Goal: Task Accomplishment & Management: Complete application form

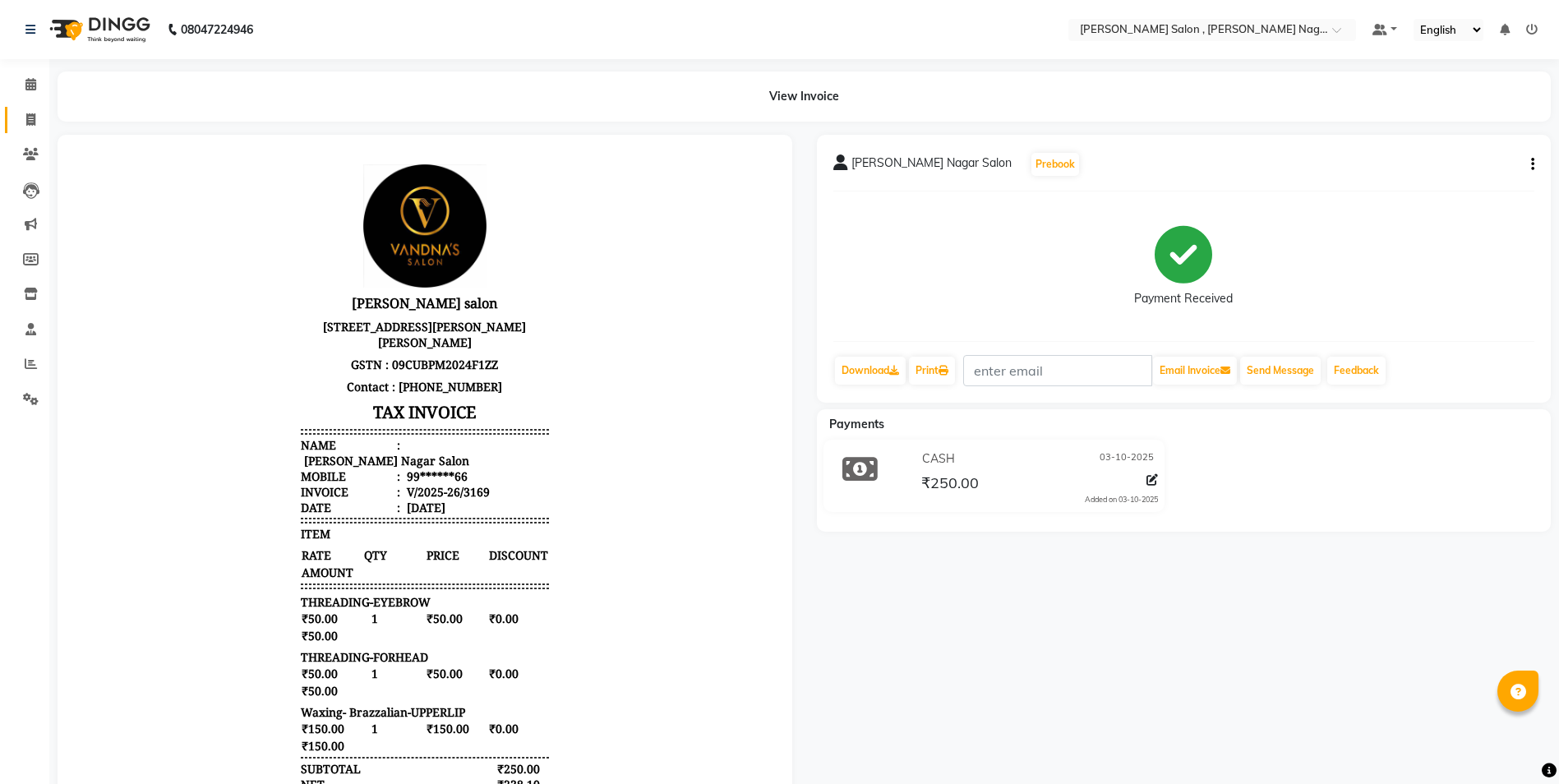
click at [22, 130] on link "Invoice" at bounding box center [24, 120] width 39 height 27
select select "service"
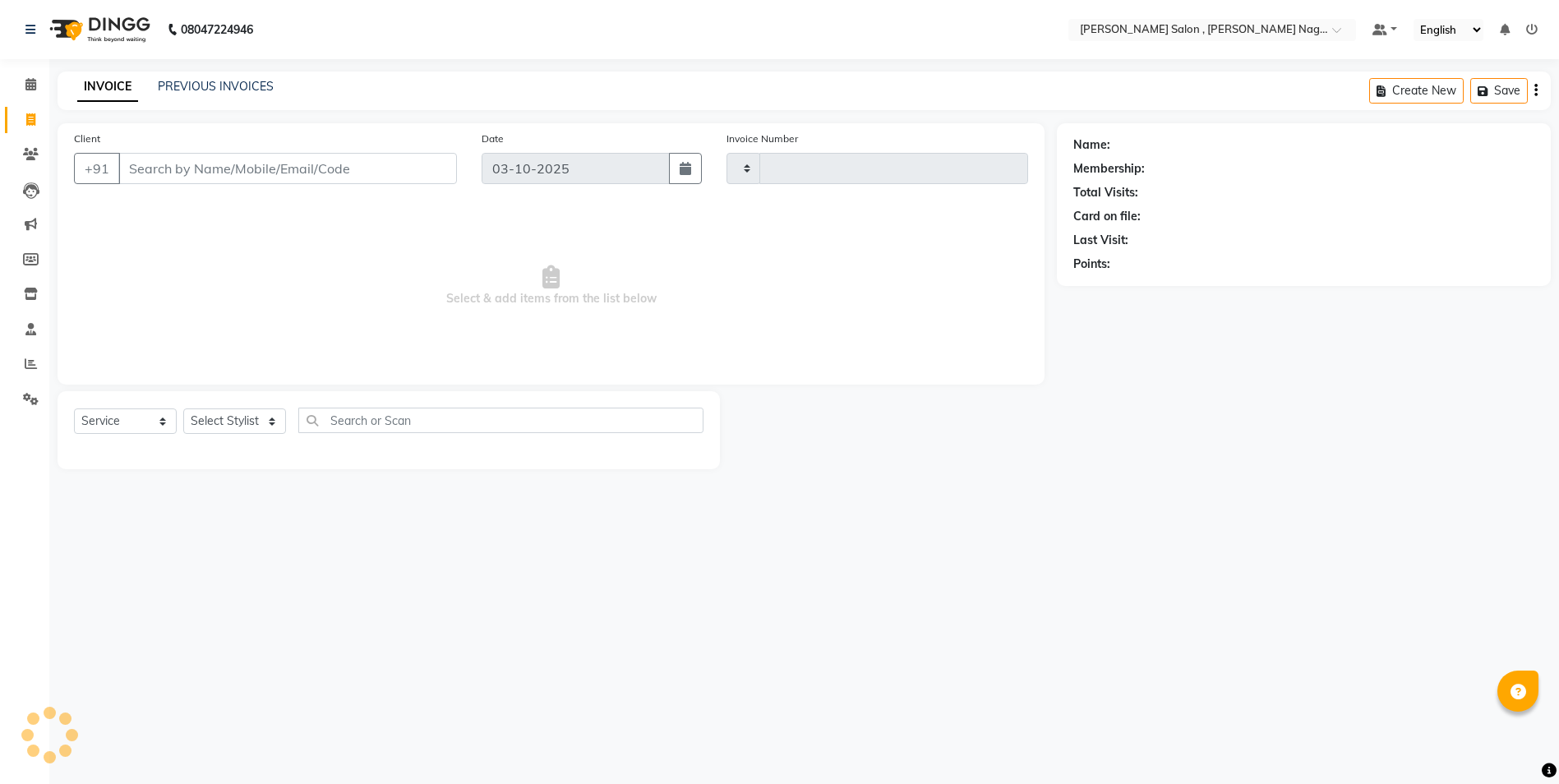
type input "3170"
select select "4120"
click at [413, 158] on input "Client" at bounding box center [290, 169] width 343 height 32
paste input "6393763599"
type input "6393763599"
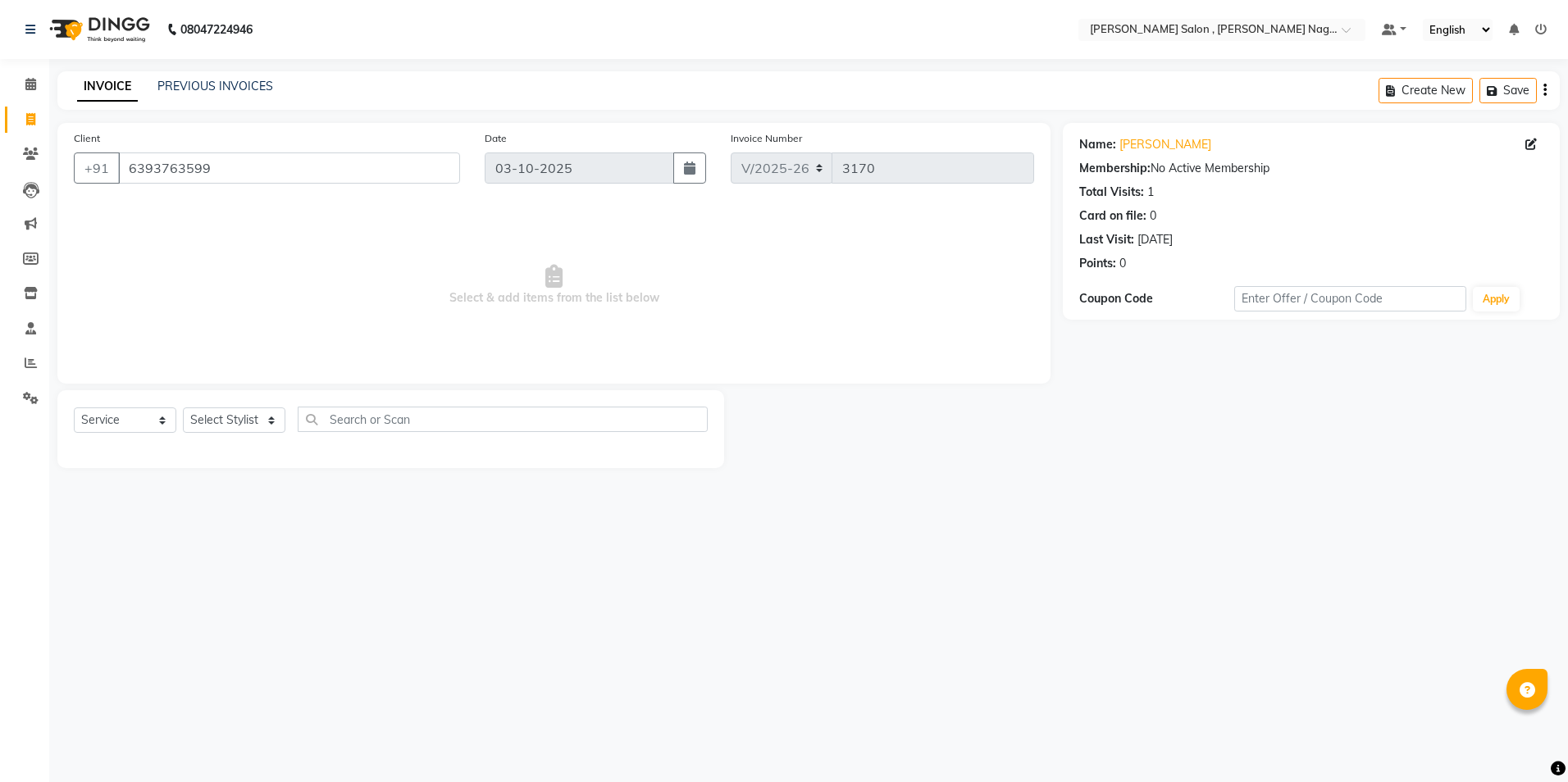
click at [179, 388] on div "Client [PHONE_NUMBER] Date [DATE] Invoice Number V/2025 V/[PHONE_NUMBER] Select…" at bounding box center [553, 295] width 1017 height 345
drag, startPoint x: 183, startPoint y: 400, endPoint x: 190, endPoint y: 409, distance: 11.4
click at [185, 405] on div "Select Service Product Membership Package Voucher Prepaid Gift Card Select Styl…" at bounding box center [391, 430] width 667 height 78
click at [190, 409] on select "Select Stylist [PERSON_NAME] [PERSON_NAME] HARSH isha pal [PERSON_NAME] [PERSON…" at bounding box center [234, 419] width 102 height 25
select select "33786"
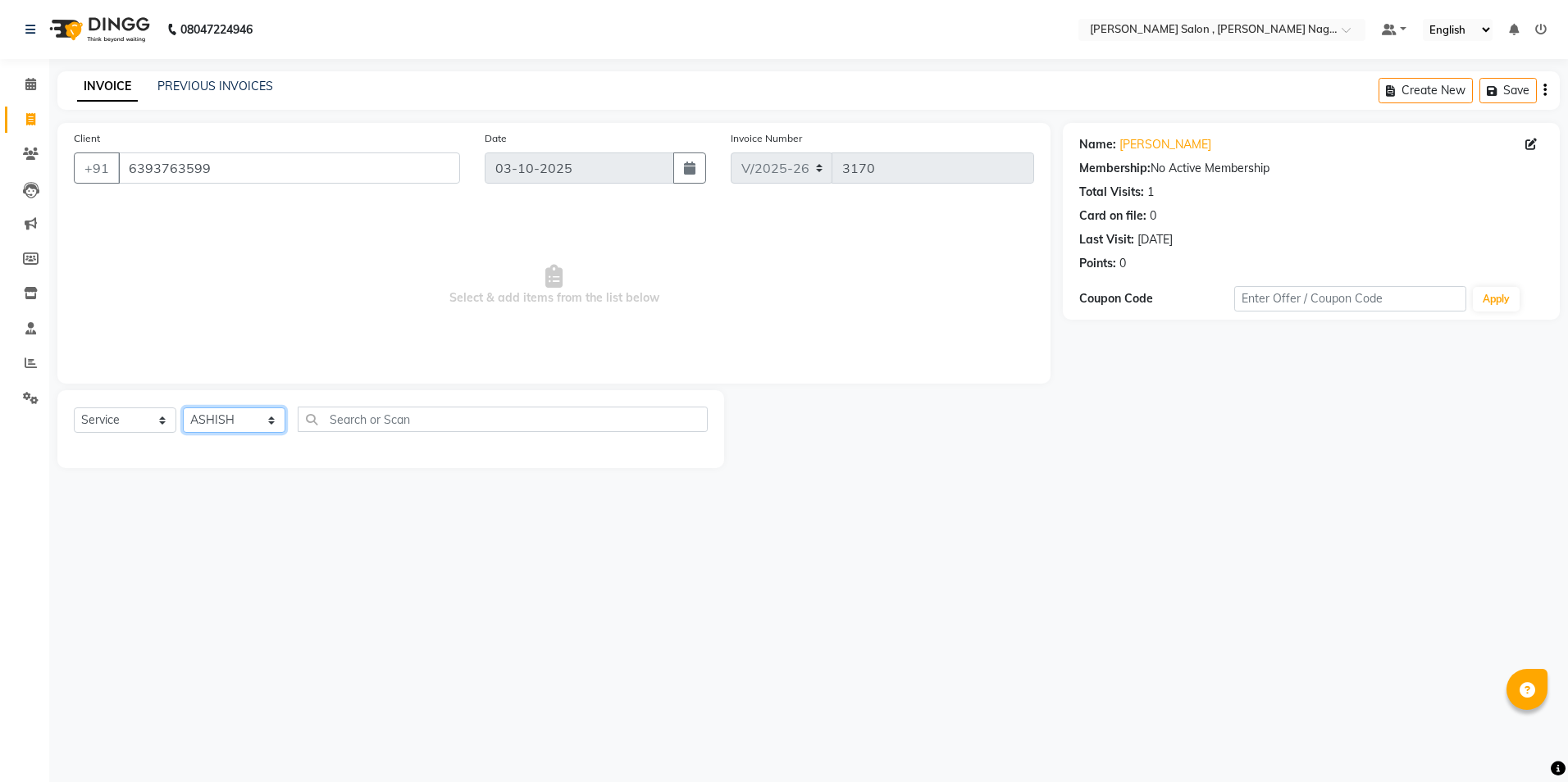
click at [183, 407] on select "Select Stylist [PERSON_NAME] [PERSON_NAME] HARSH isha pal [PERSON_NAME] [PERSON…" at bounding box center [234, 419] width 102 height 25
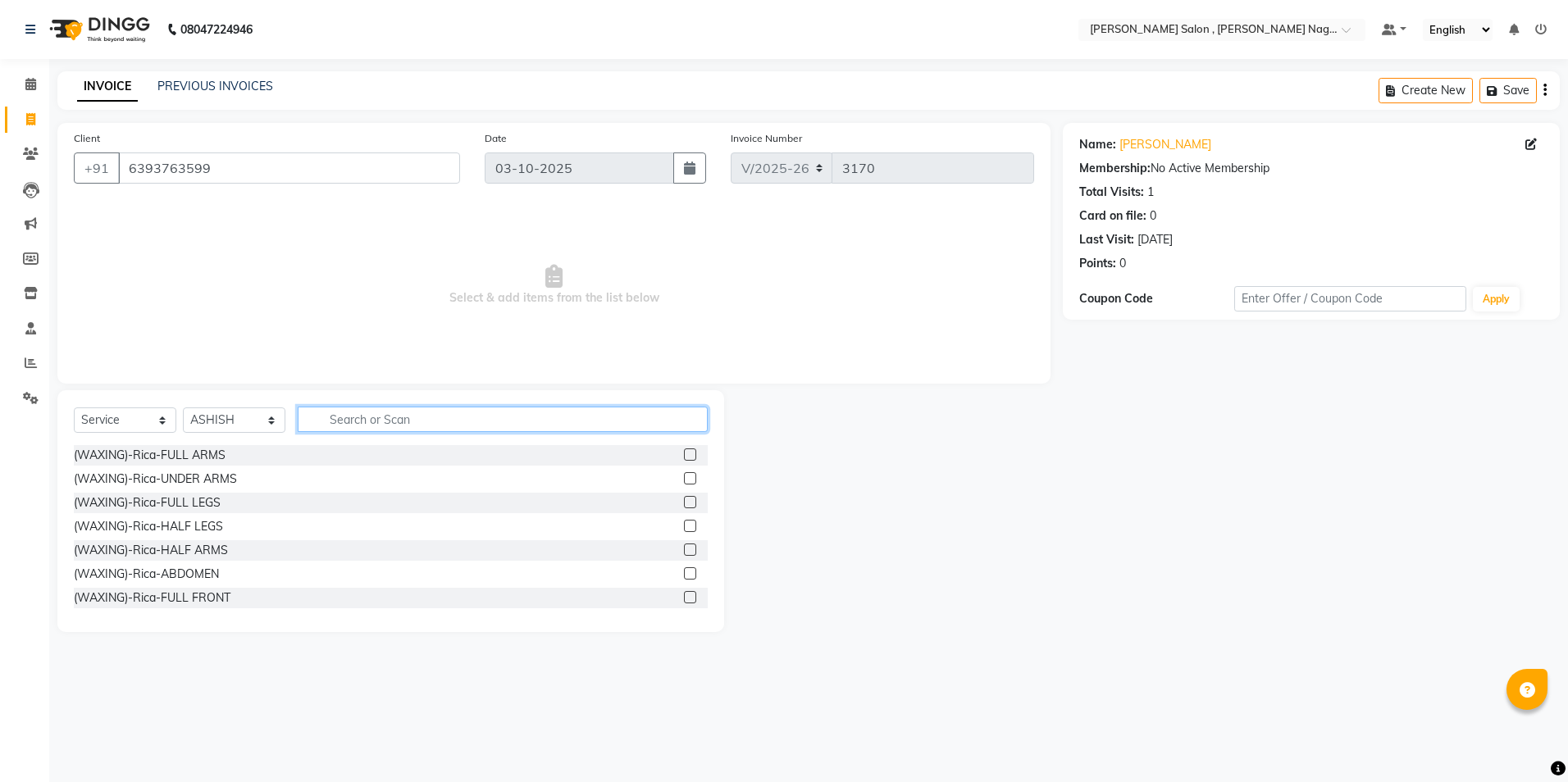
click at [336, 418] on input "text" at bounding box center [502, 418] width 410 height 25
type input "r"
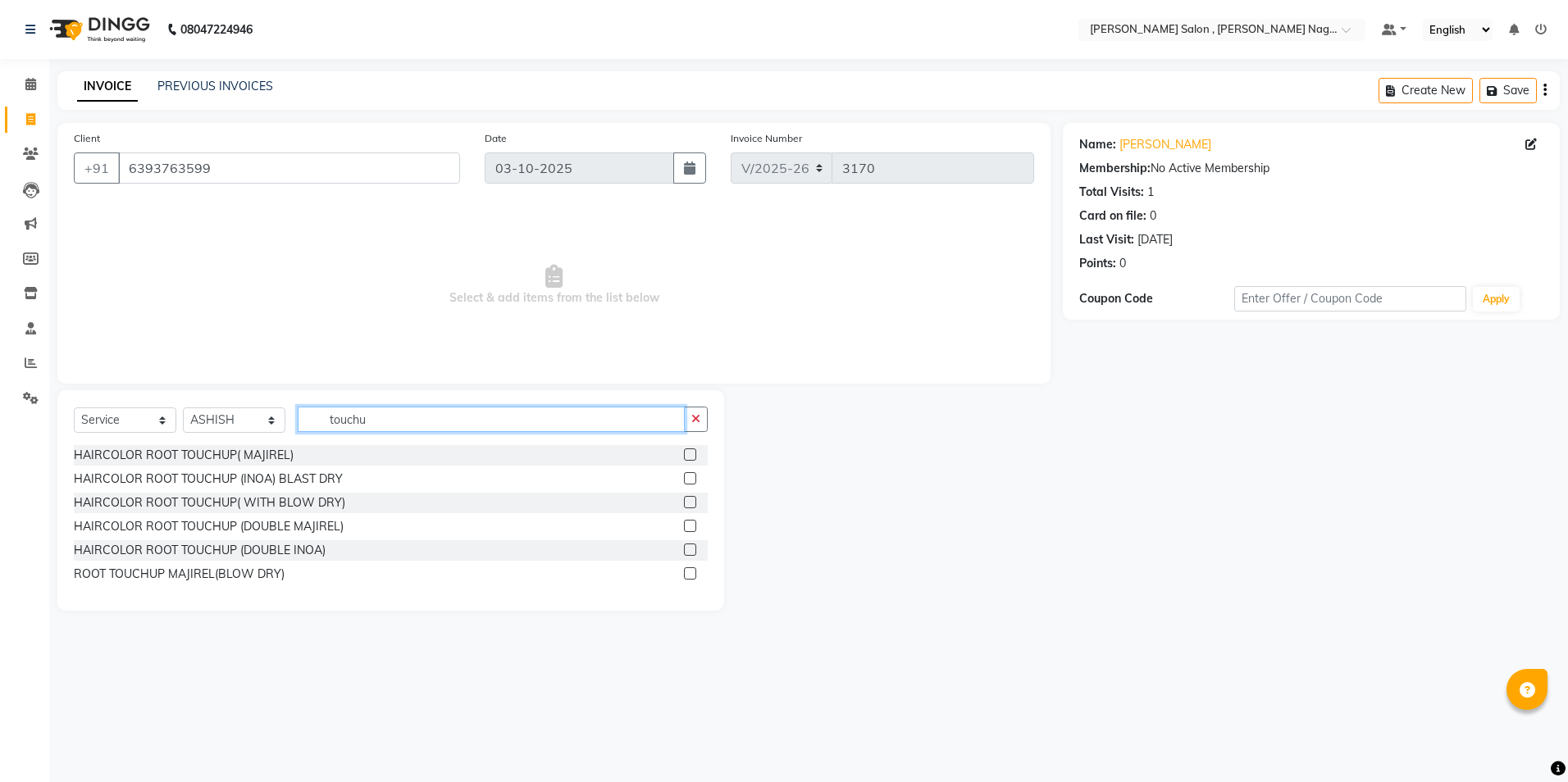
type input "touchu"
click at [689, 481] on label at bounding box center [689, 478] width 12 height 12
click at [689, 481] on input "checkbox" at bounding box center [688, 479] width 10 height 10
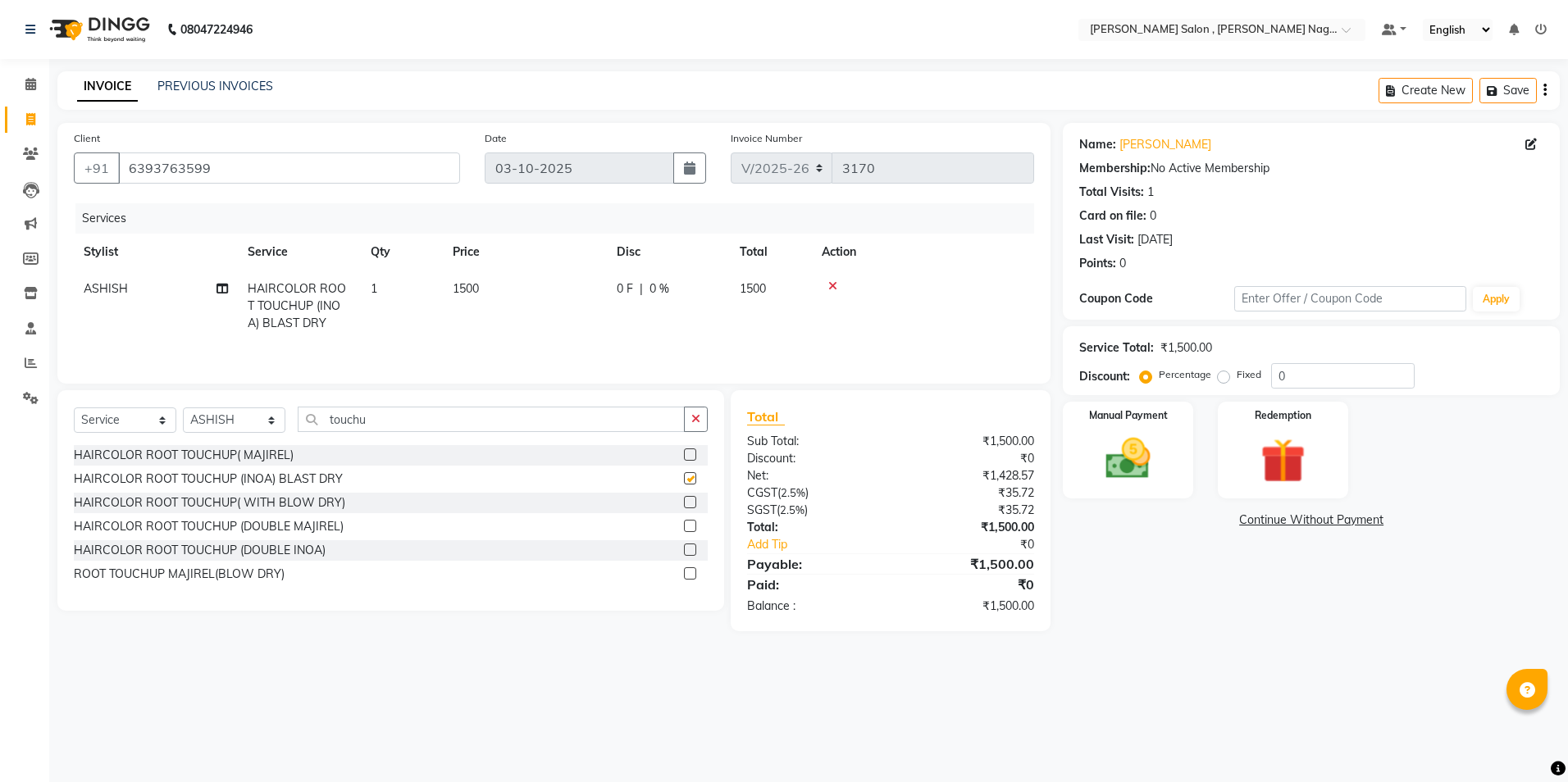
checkbox input "false"
click at [532, 418] on input "touchu" at bounding box center [491, 418] width 387 height 25
type input "t"
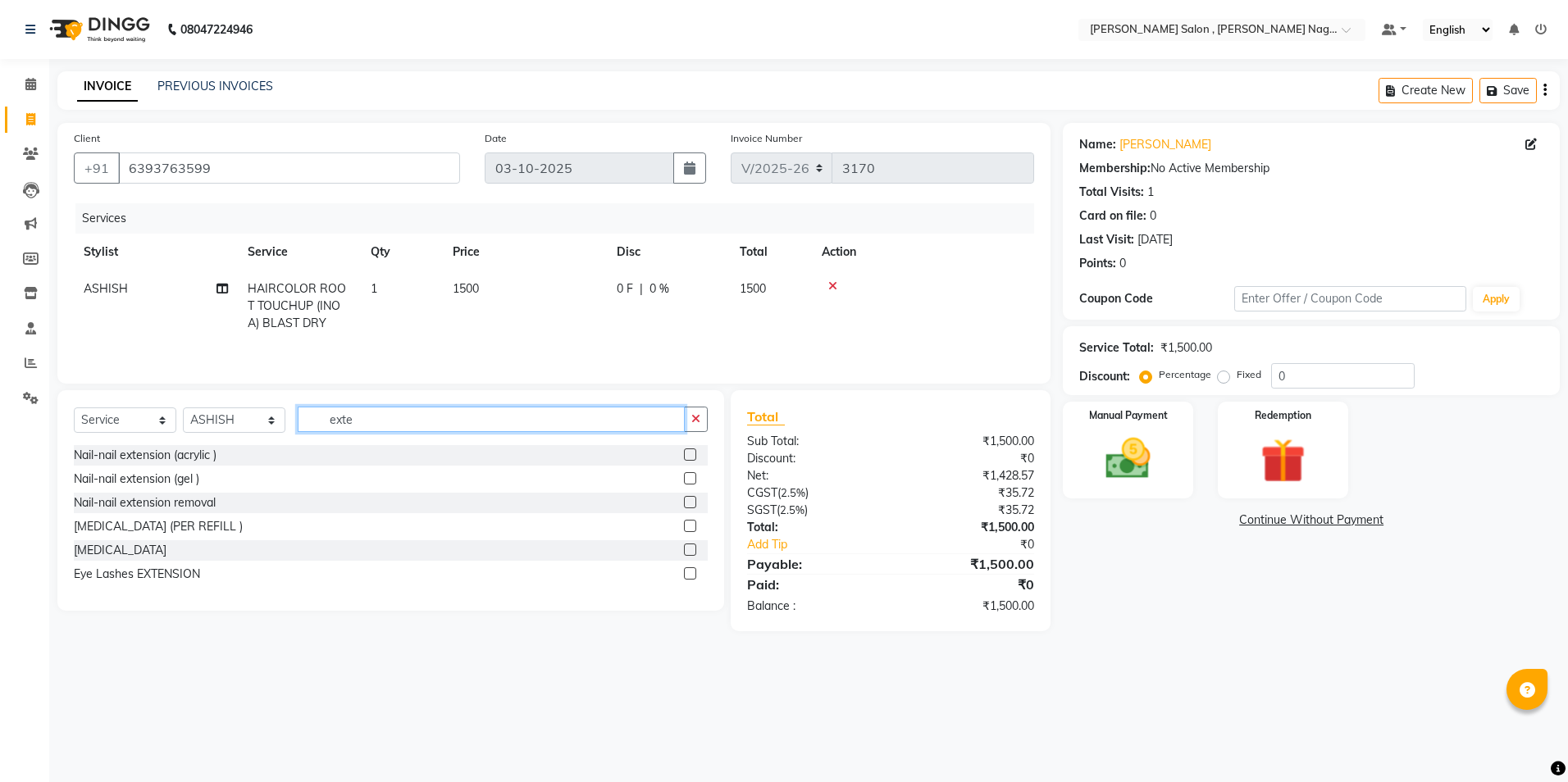
type input "exte"
click at [217, 421] on select "Select Stylist [PERSON_NAME] [PERSON_NAME] HARSH isha pal [PERSON_NAME] [PERSON…" at bounding box center [234, 419] width 102 height 25
select select "21946"
click at [183, 407] on select "Select Stylist [PERSON_NAME] [PERSON_NAME] HARSH isha pal [PERSON_NAME] [PERSON…" at bounding box center [234, 419] width 102 height 25
click at [419, 426] on input "exte" at bounding box center [491, 418] width 387 height 25
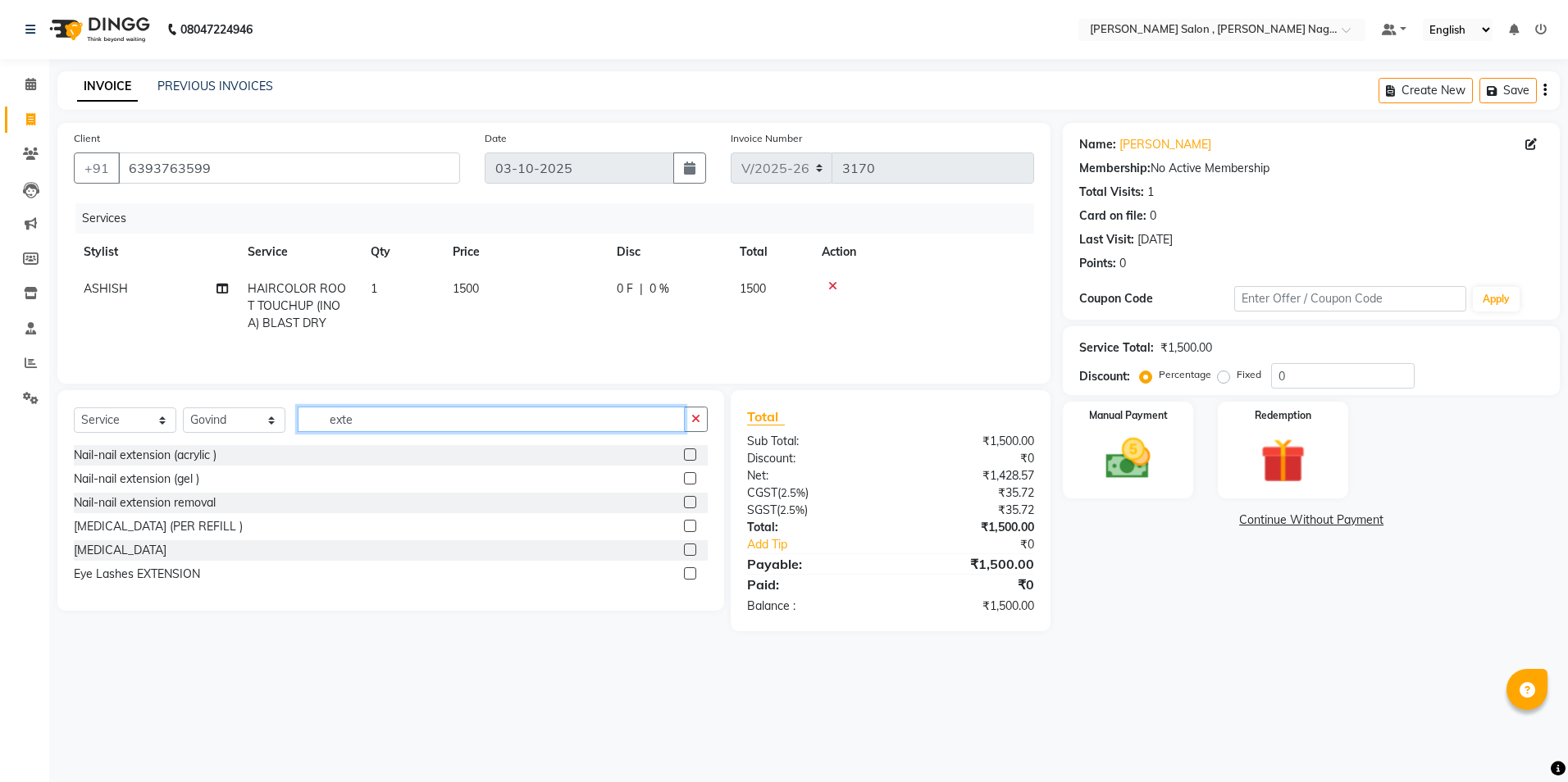
type input "exte"
click at [692, 457] on label at bounding box center [689, 454] width 12 height 12
click at [692, 457] on input "checkbox" at bounding box center [688, 455] width 10 height 10
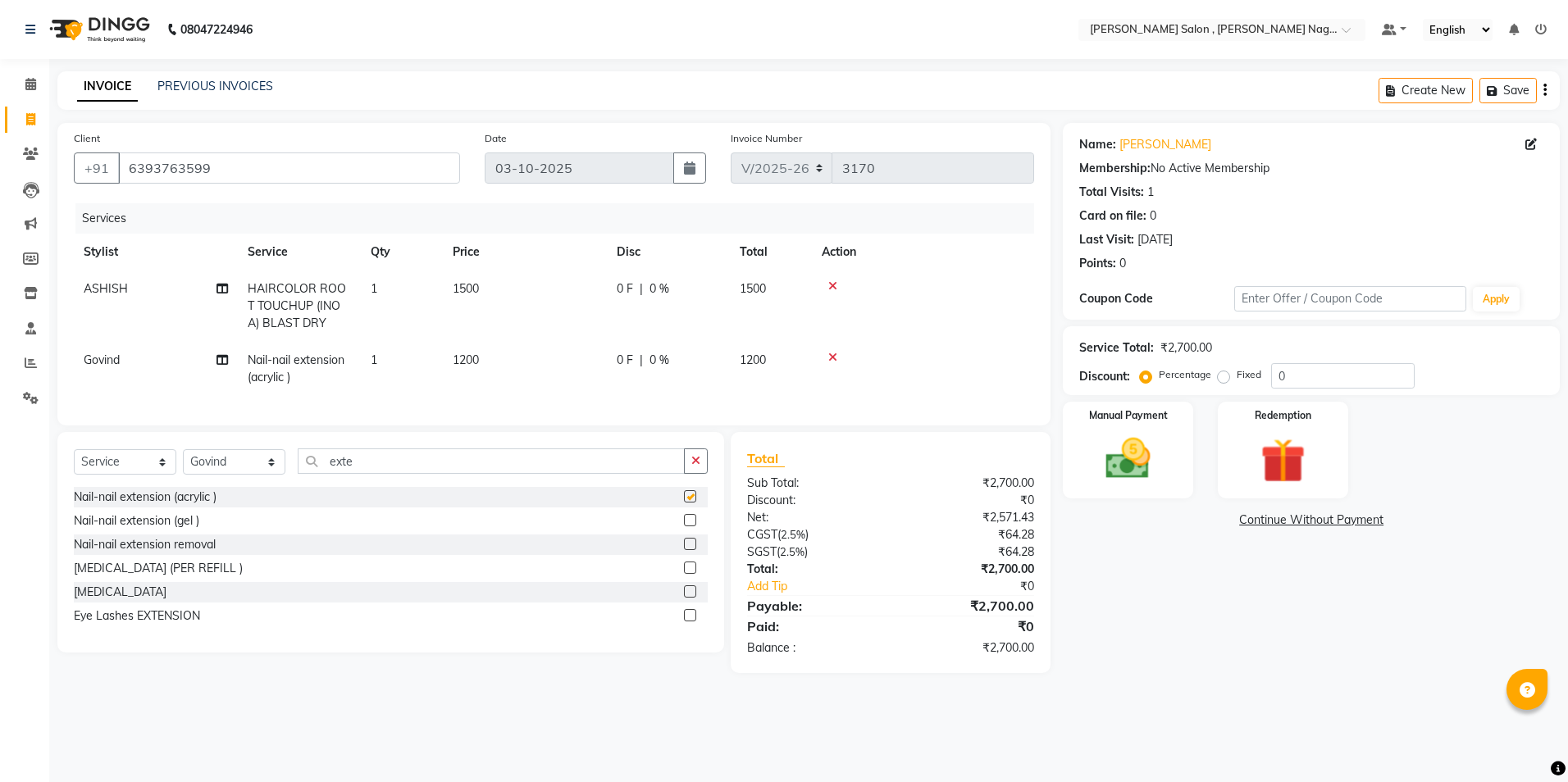
checkbox input "false"
click at [215, 474] on select "Select Stylist [PERSON_NAME] [PERSON_NAME] HARSH isha pal [PERSON_NAME] [PERSON…" at bounding box center [234, 461] width 102 height 25
select select "21941"
click at [183, 461] on select "Select Stylist [PERSON_NAME] [PERSON_NAME] HARSH isha pal [PERSON_NAME] [PERSON…" at bounding box center [234, 461] width 102 height 25
click at [364, 459] on div "Select Service Product Membership Package Voucher Prepaid Gift Card Select Styl…" at bounding box center [391, 553] width 667 height 242
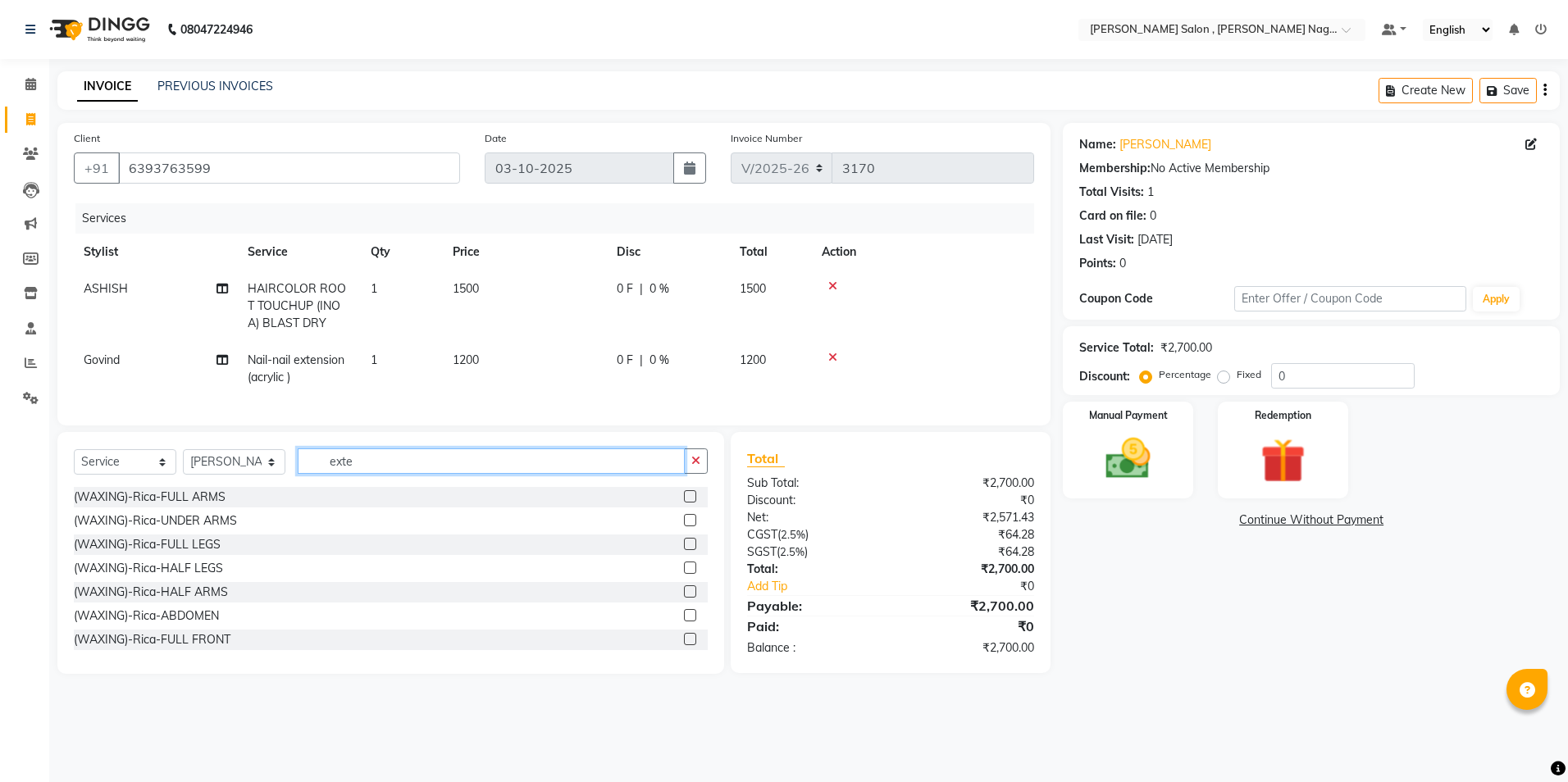
click at [364, 466] on input "exte" at bounding box center [491, 460] width 387 height 25
click at [437, 474] on input "exte" at bounding box center [491, 460] width 387 height 25
type input "e"
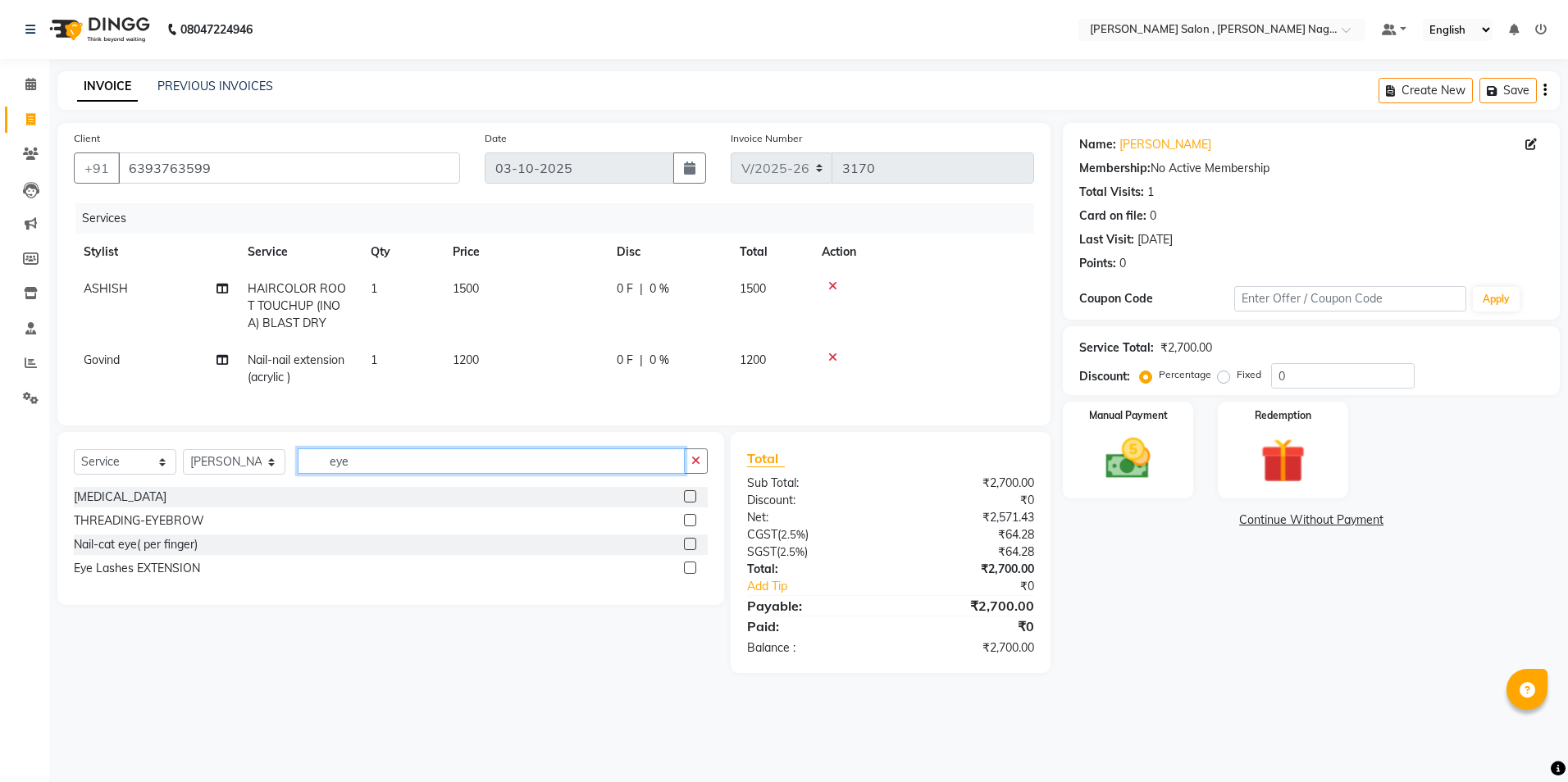
type input "eye"
click at [685, 526] on label at bounding box center [689, 520] width 12 height 12
click at [685, 526] on input "checkbox" at bounding box center [688, 521] width 10 height 10
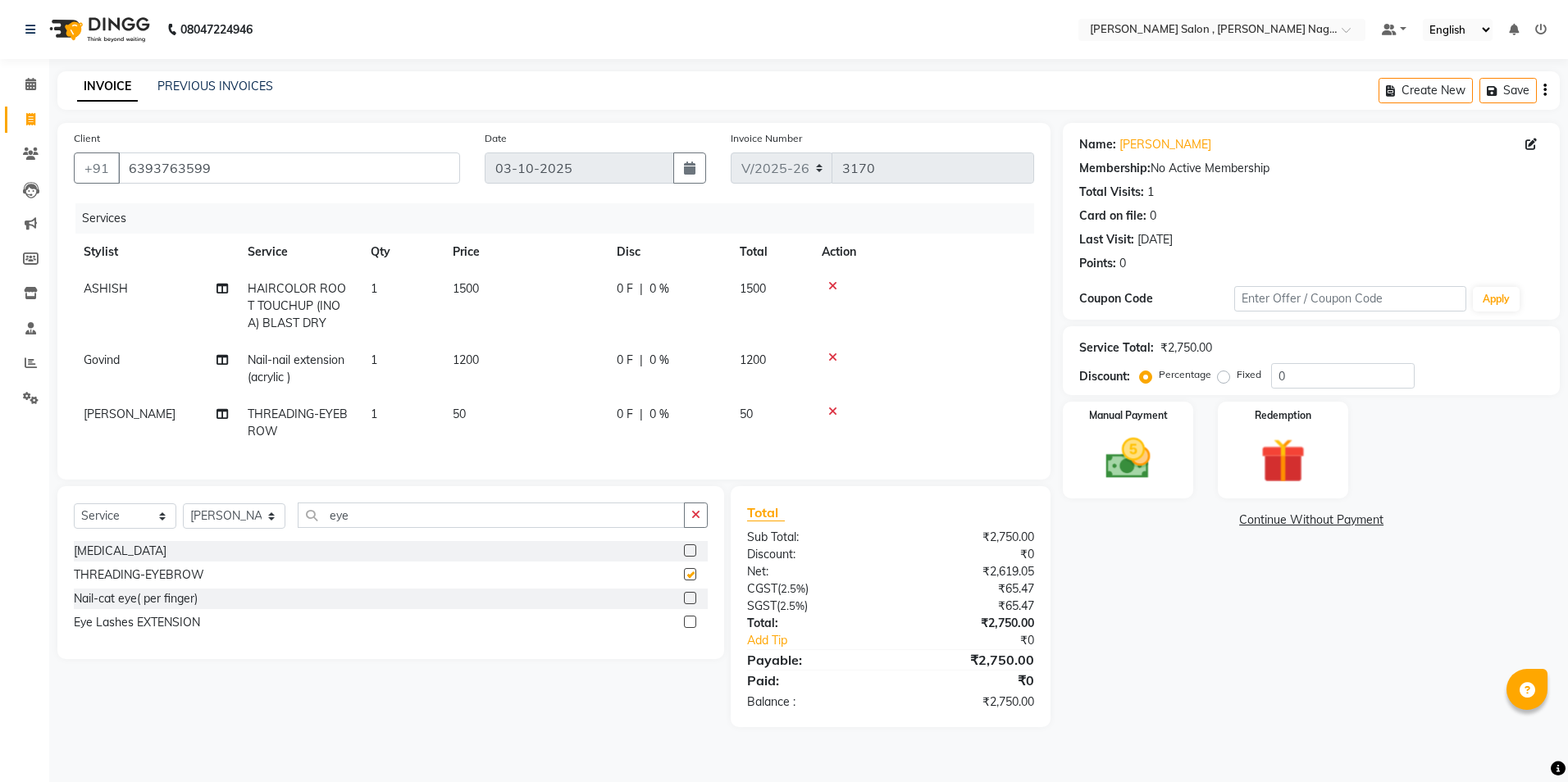
checkbox input "false"
click at [537, 520] on input "eye" at bounding box center [491, 514] width 387 height 25
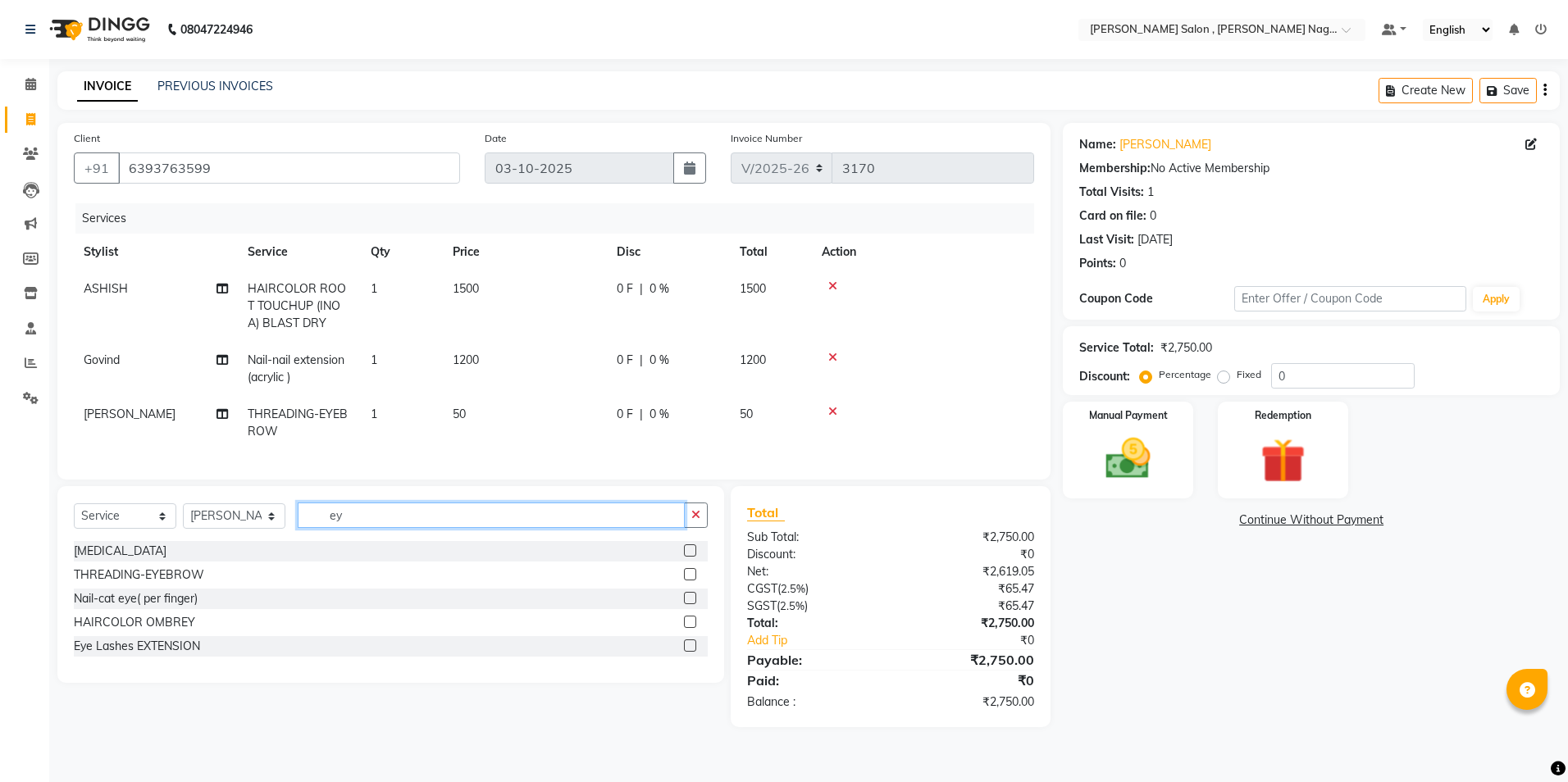
type input "e"
type input "upp"
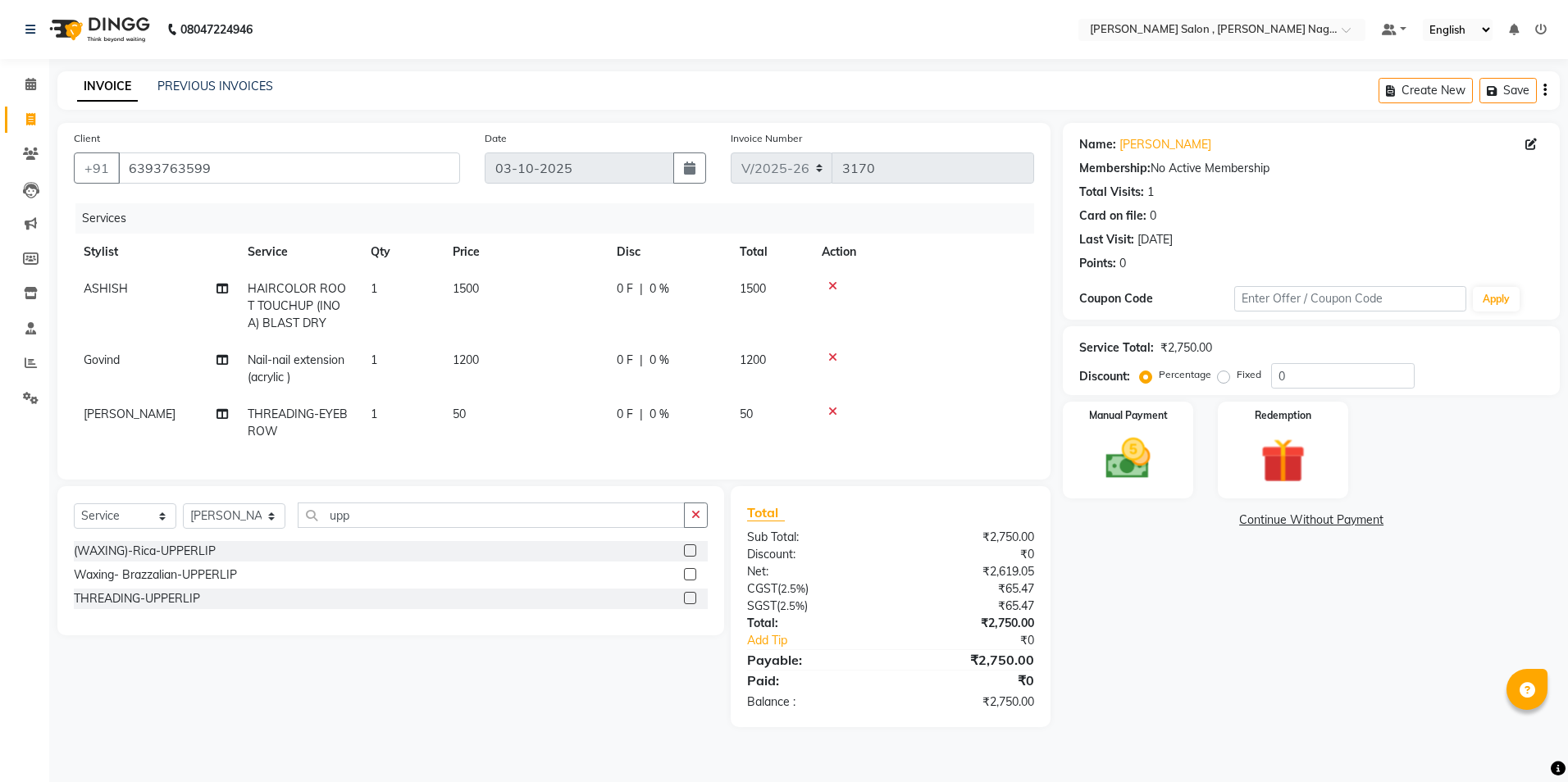
click at [688, 604] on label at bounding box center [689, 598] width 12 height 12
click at [688, 604] on input "checkbox" at bounding box center [688, 598] width 10 height 10
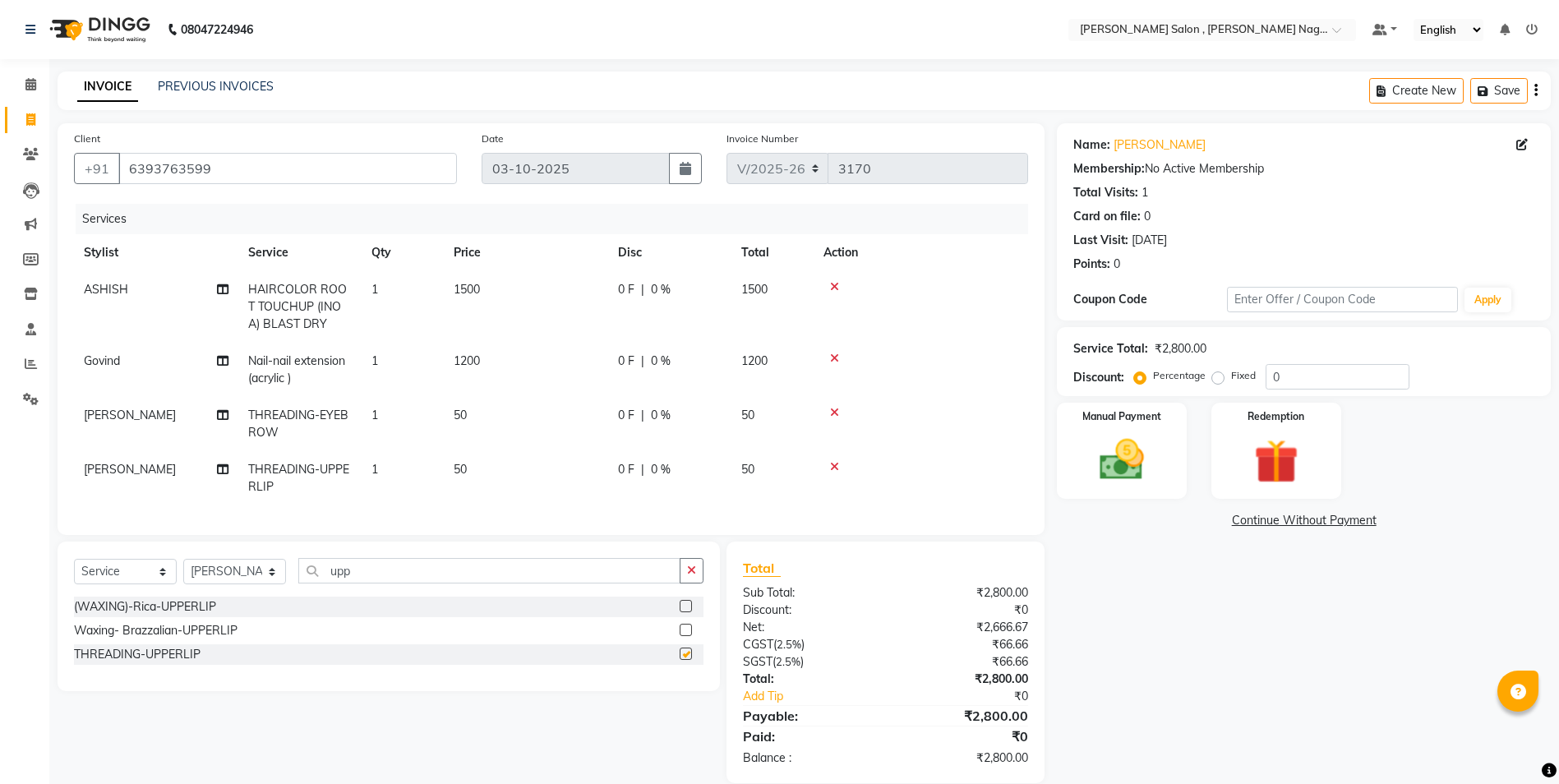
click at [470, 547] on div "Client [PHONE_NUMBER] Date [DATE] Invoice Number V/2025 V/[PHONE_NUMBER] Servic…" at bounding box center [550, 453] width 1012 height 660
checkbox input "false"
drag, startPoint x: 449, startPoint y: 570, endPoint x: 446, endPoint y: 579, distance: 9.5
click at [446, 579] on div "Select Service Product Membership Package Voucher Prepaid Gift Card Select Styl…" at bounding box center [389, 616] width 663 height 149
click at [445, 584] on input "upp" at bounding box center [490, 571] width 382 height 25
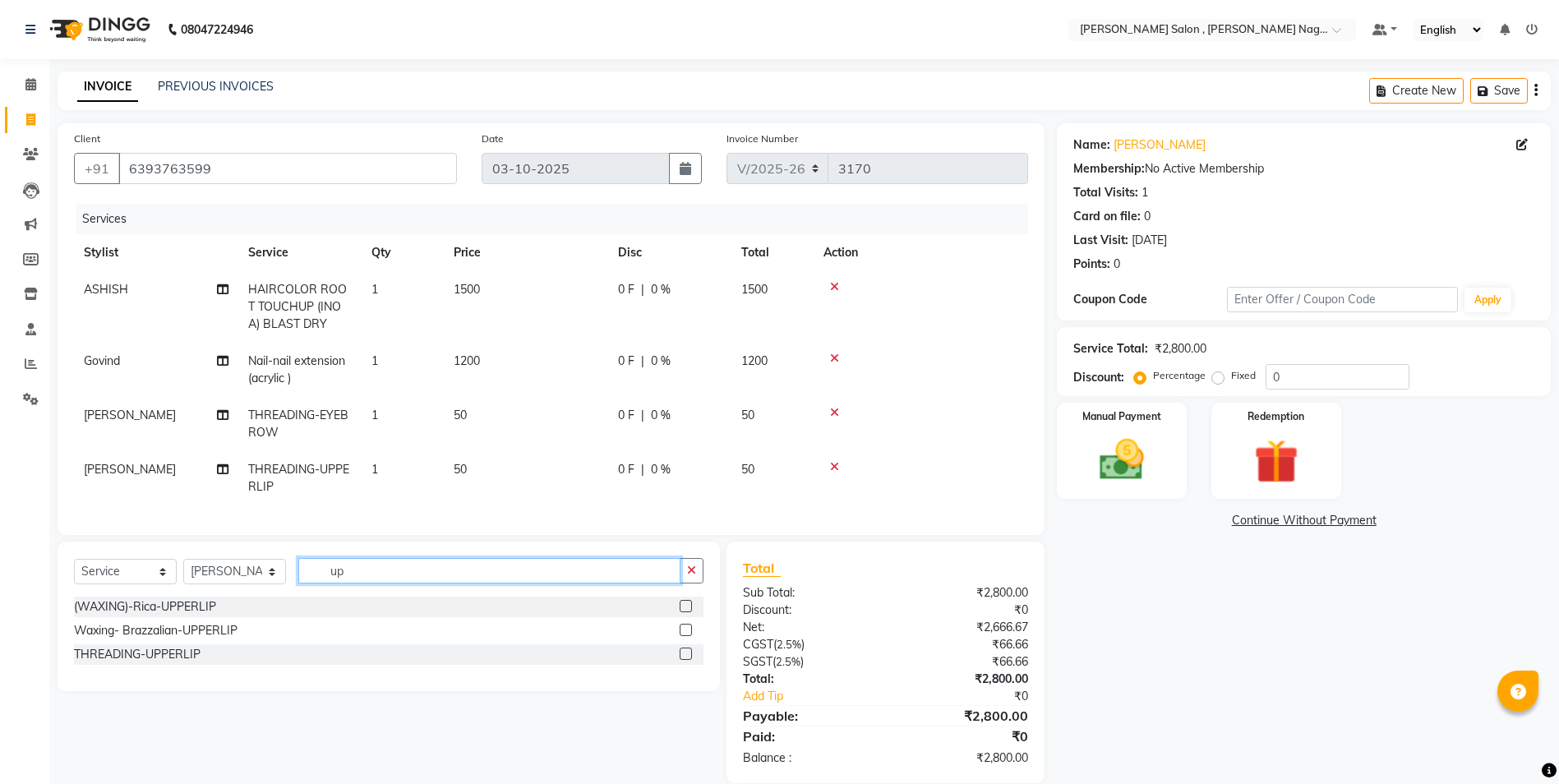
type input "u"
type input "for"
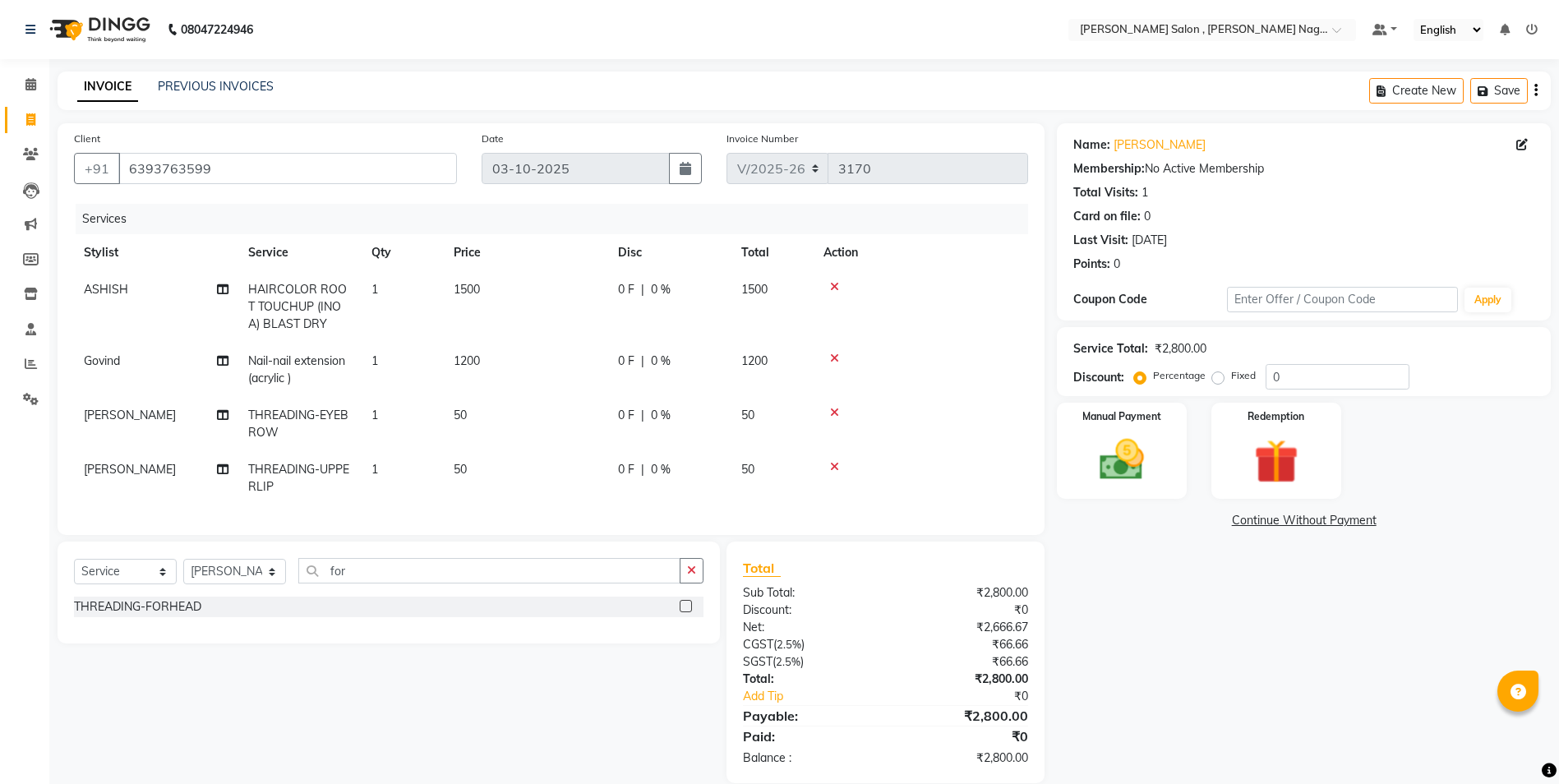
click at [686, 612] on label at bounding box center [685, 606] width 12 height 12
click at [686, 612] on input "checkbox" at bounding box center [684, 606] width 10 height 10
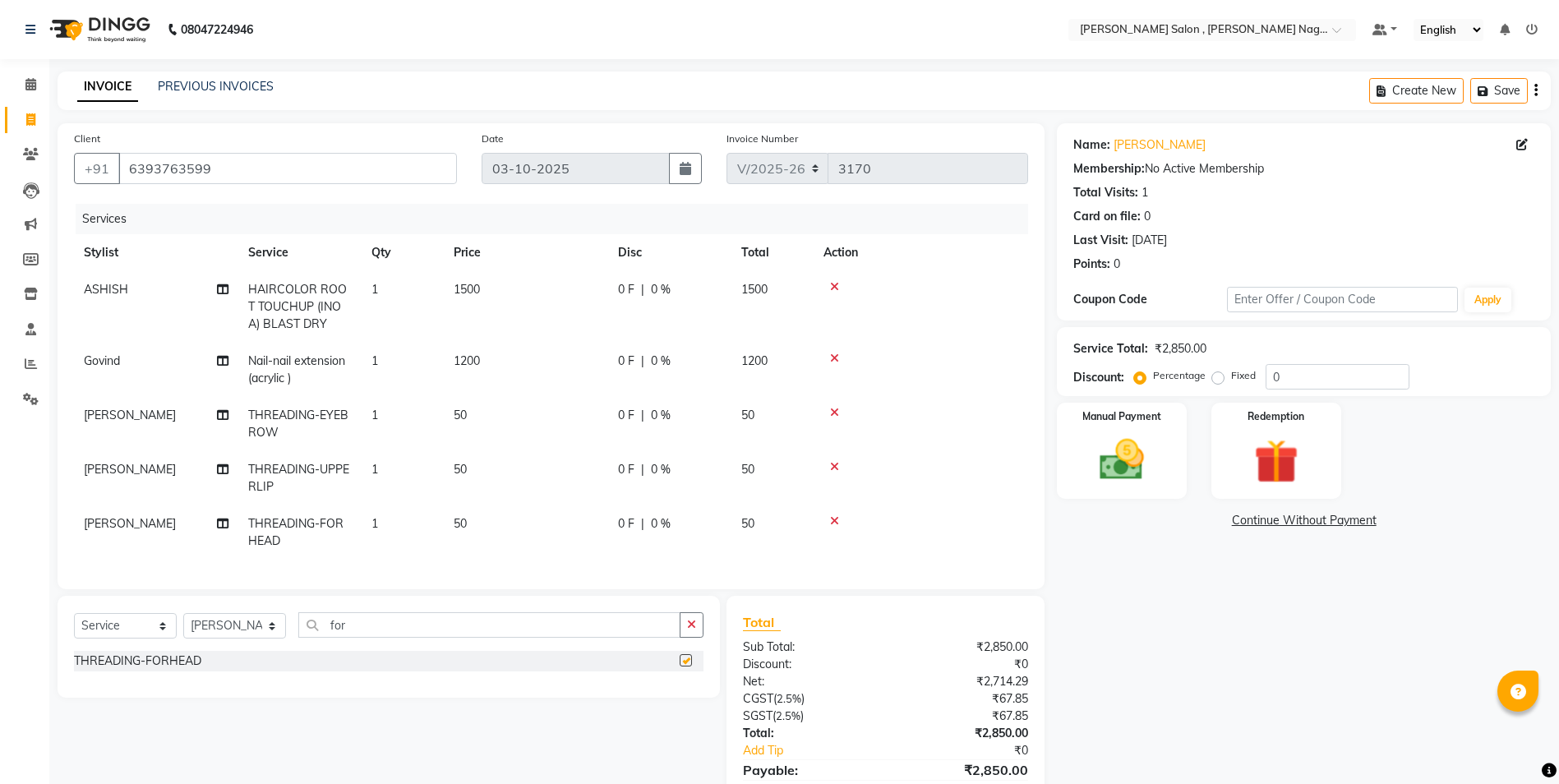
checkbox input "false"
click at [1232, 373] on label "Fixed" at bounding box center [1244, 376] width 24 height 15
click at [1224, 373] on input "Fixed" at bounding box center [1221, 376] width 11 height 11
radio input "true"
click at [1282, 378] on input "0" at bounding box center [1338, 377] width 144 height 25
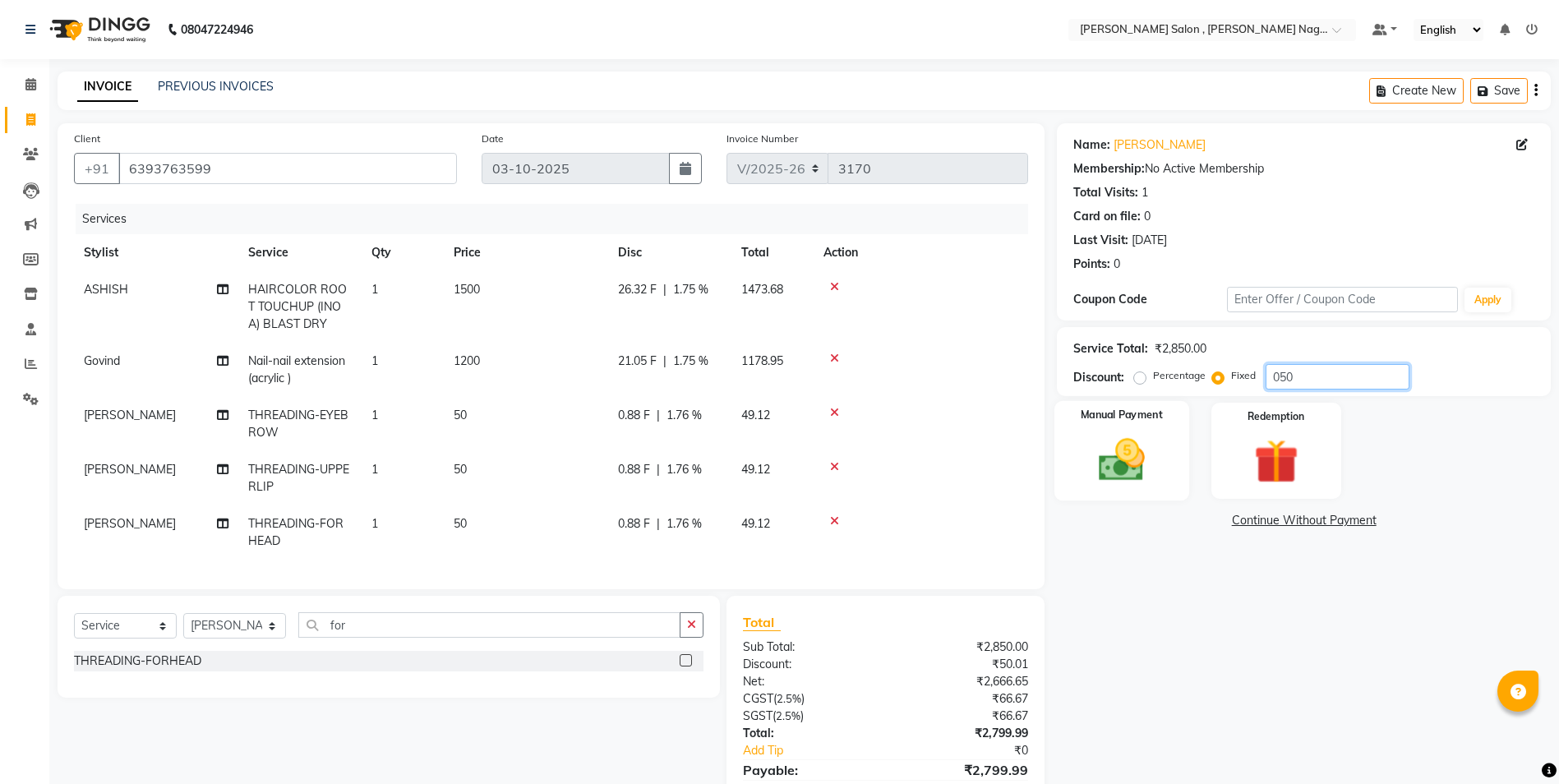
type input "050"
click at [1118, 447] on img at bounding box center [1122, 460] width 76 height 53
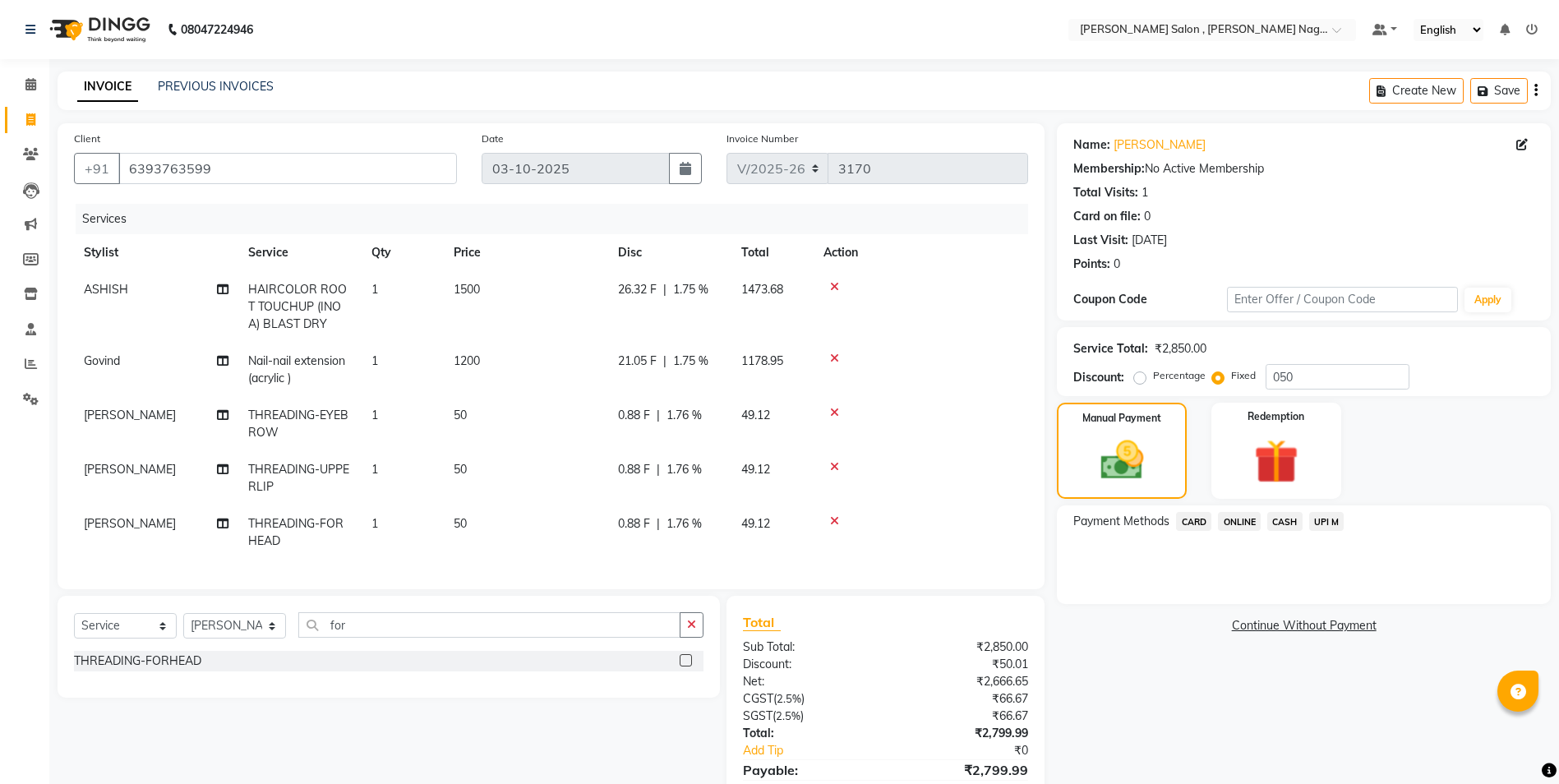
click at [1277, 528] on span "CASH" at bounding box center [1285, 521] width 35 height 19
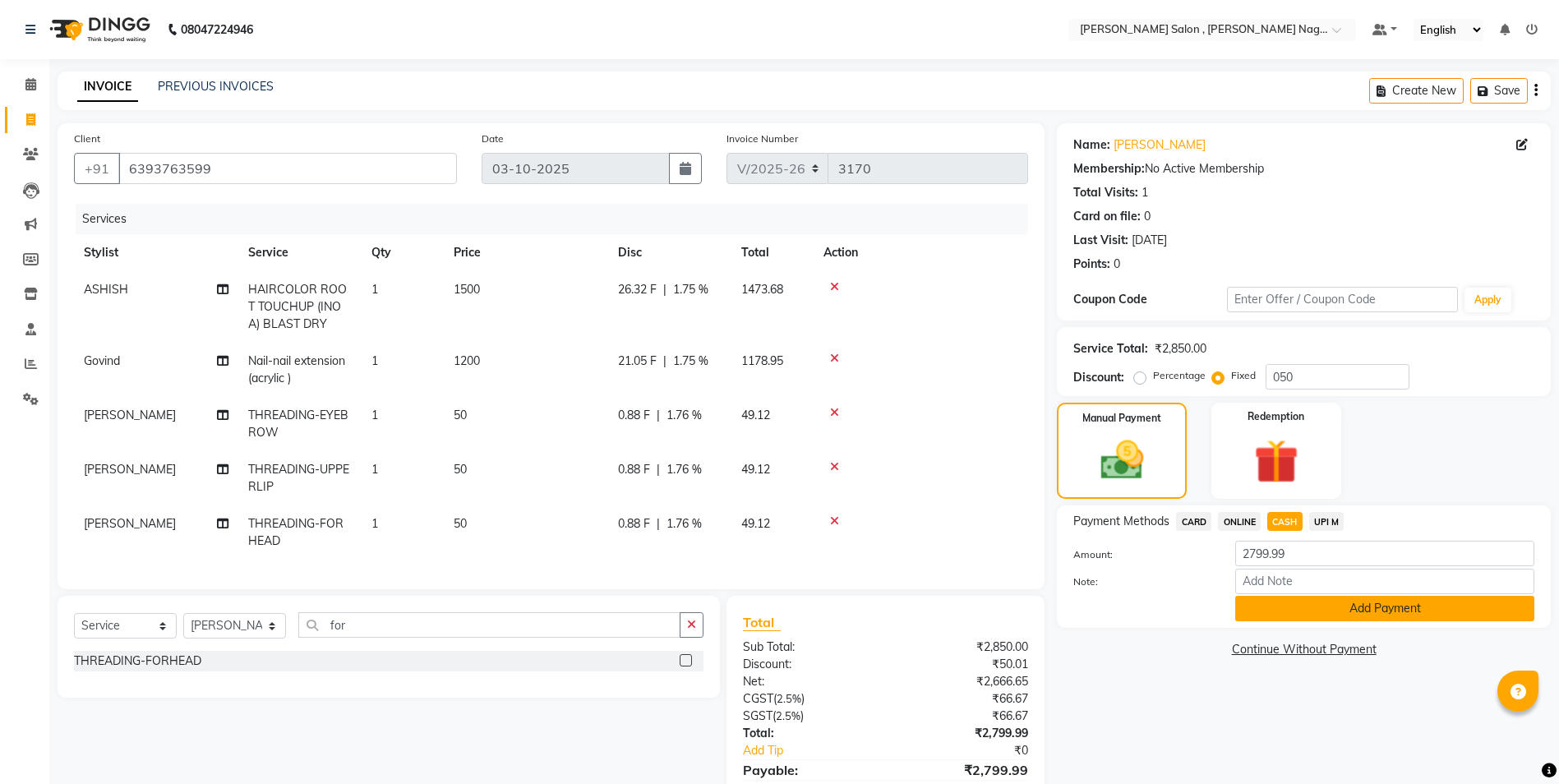
click at [1280, 614] on button "Add Payment" at bounding box center [1385, 608] width 299 height 25
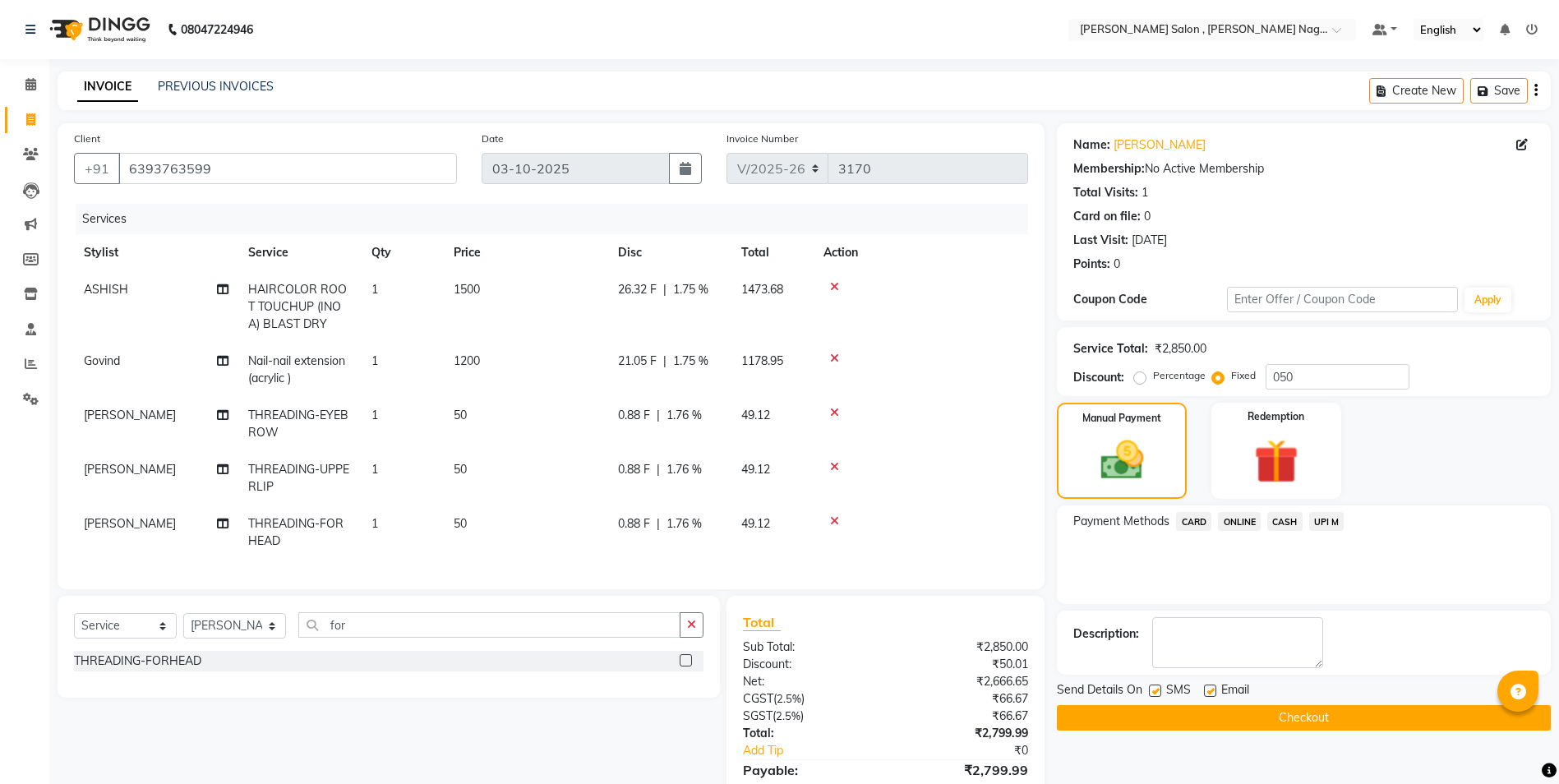
click at [1147, 690] on div "Send Details On SMS Email" at bounding box center [1304, 692] width 494 height 21
click at [1163, 690] on div "SMS" at bounding box center [1176, 692] width 55 height 21
click at [1162, 691] on label at bounding box center [1154, 690] width 12 height 12
click at [1160, 691] on input "checkbox" at bounding box center [1153, 691] width 10 height 10
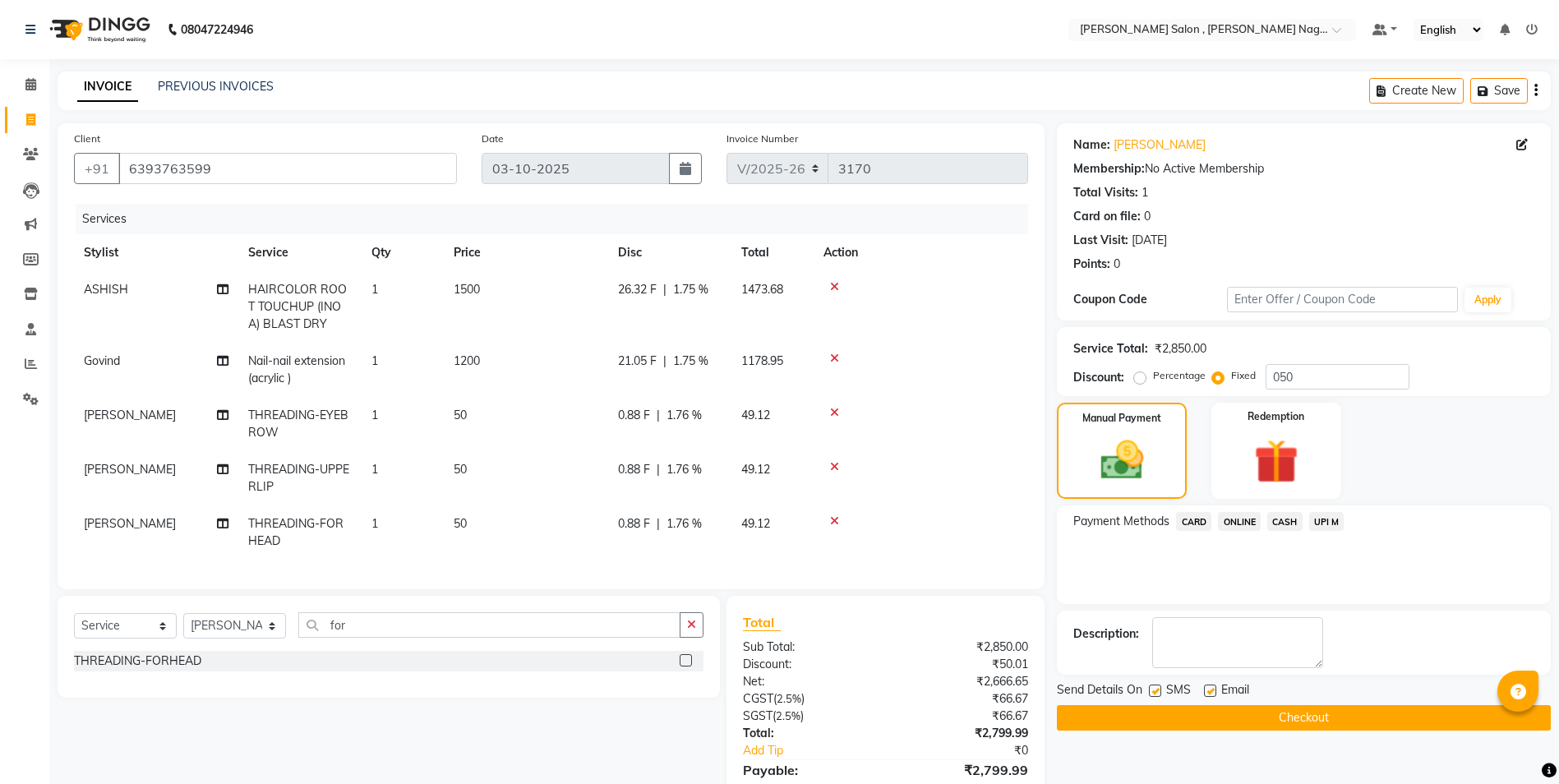
checkbox input "false"
click at [1200, 681] on div "Name: [PERSON_NAME] Membership: No Active Membership Total Visits: 1 Card on fi…" at bounding box center [1310, 509] width 506 height 773
click at [1208, 687] on label at bounding box center [1210, 690] width 12 height 12
click at [1208, 687] on input "checkbox" at bounding box center [1209, 691] width 10 height 10
checkbox input "false"
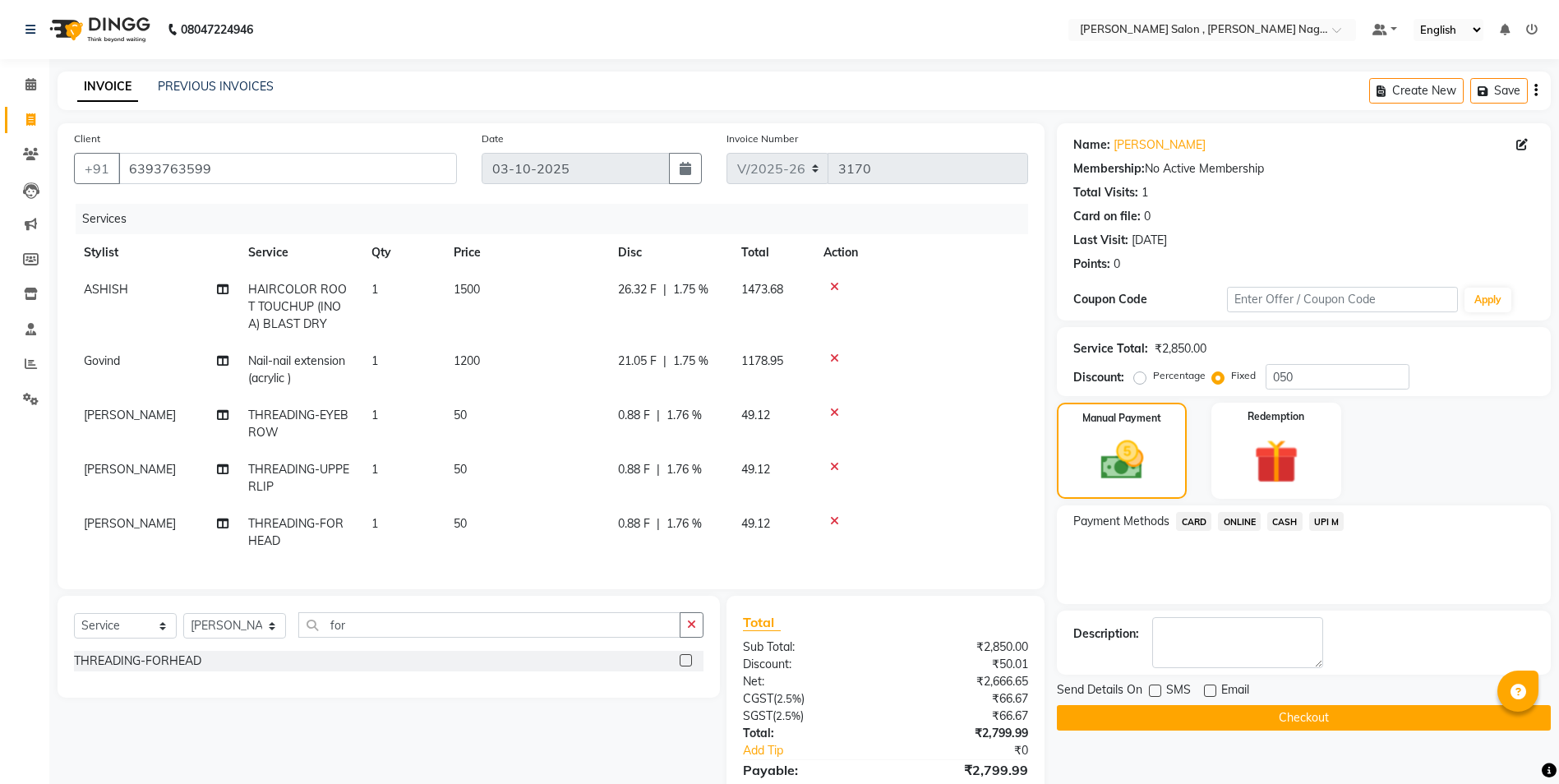
click at [1207, 717] on button "Checkout" at bounding box center [1304, 717] width 494 height 25
